Goal: Task Accomplishment & Management: Manage account settings

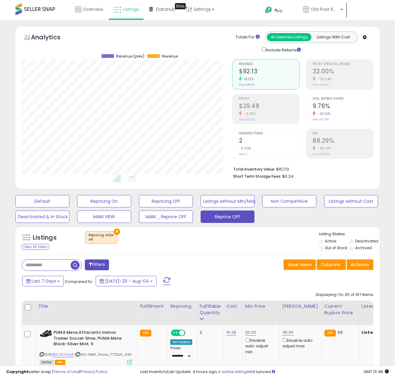
scroll to position [127, 211]
click at [229, 220] on button "Reprice OFF" at bounding box center [228, 217] width 54 height 12
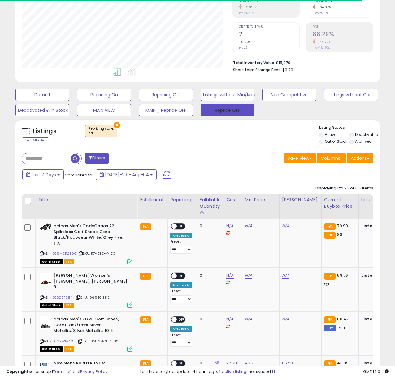
click at [212, 209] on div "Fulfillable Quantity" at bounding box center [210, 203] width 21 height 13
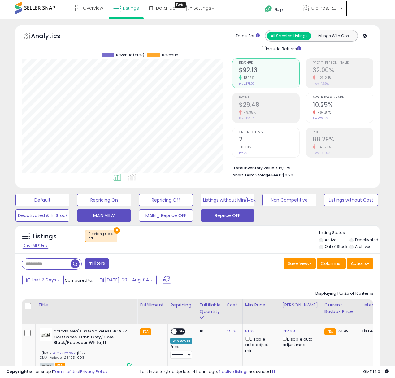
scroll to position [107, 0]
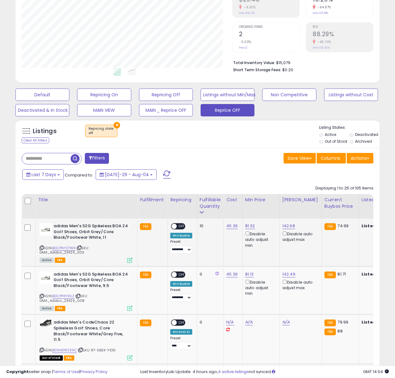
click at [180, 225] on span "OFF" at bounding box center [182, 226] width 10 height 5
drag, startPoint x: 249, startPoint y: 228, endPoint x: 240, endPoint y: 225, distance: 9.8
click at [249, 228] on link "81.32" at bounding box center [250, 226] width 10 height 6
drag, startPoint x: 223, startPoint y: 205, endPoint x: 143, endPoint y: 202, distance: 79.7
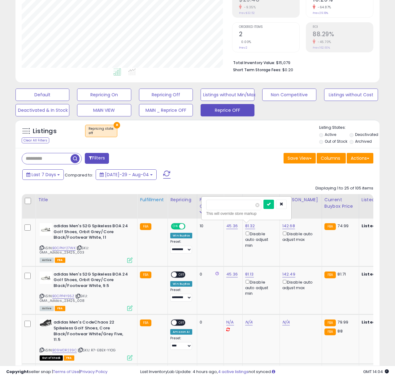
type input "**"
click button "submit" at bounding box center [269, 204] width 11 height 9
click at [289, 224] on link "142.68" at bounding box center [289, 226] width 13 height 6
type input "***"
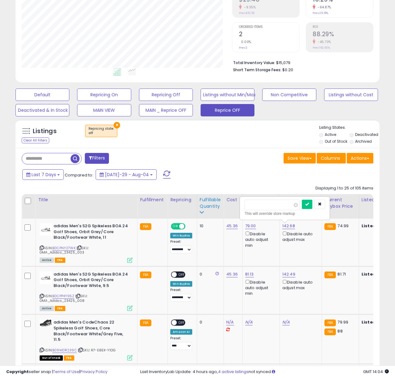
click button "submit" at bounding box center [307, 204] width 11 height 9
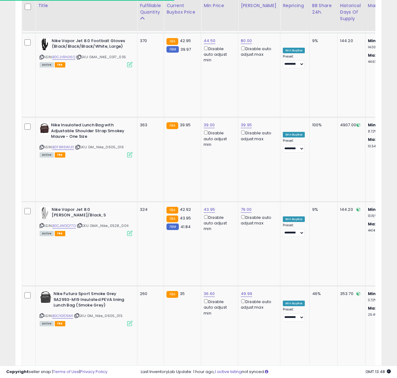
scroll to position [127, 212]
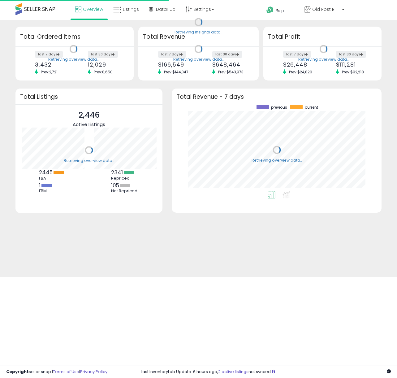
scroll to position [86, 197]
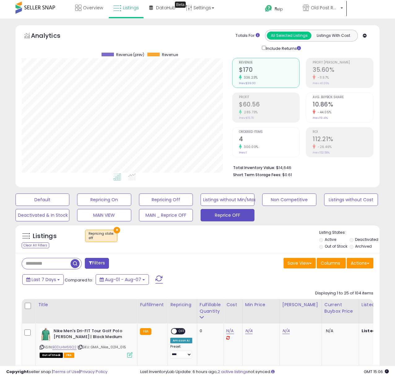
scroll to position [127, 211]
